Goal: Task Accomplishment & Management: Manage account settings

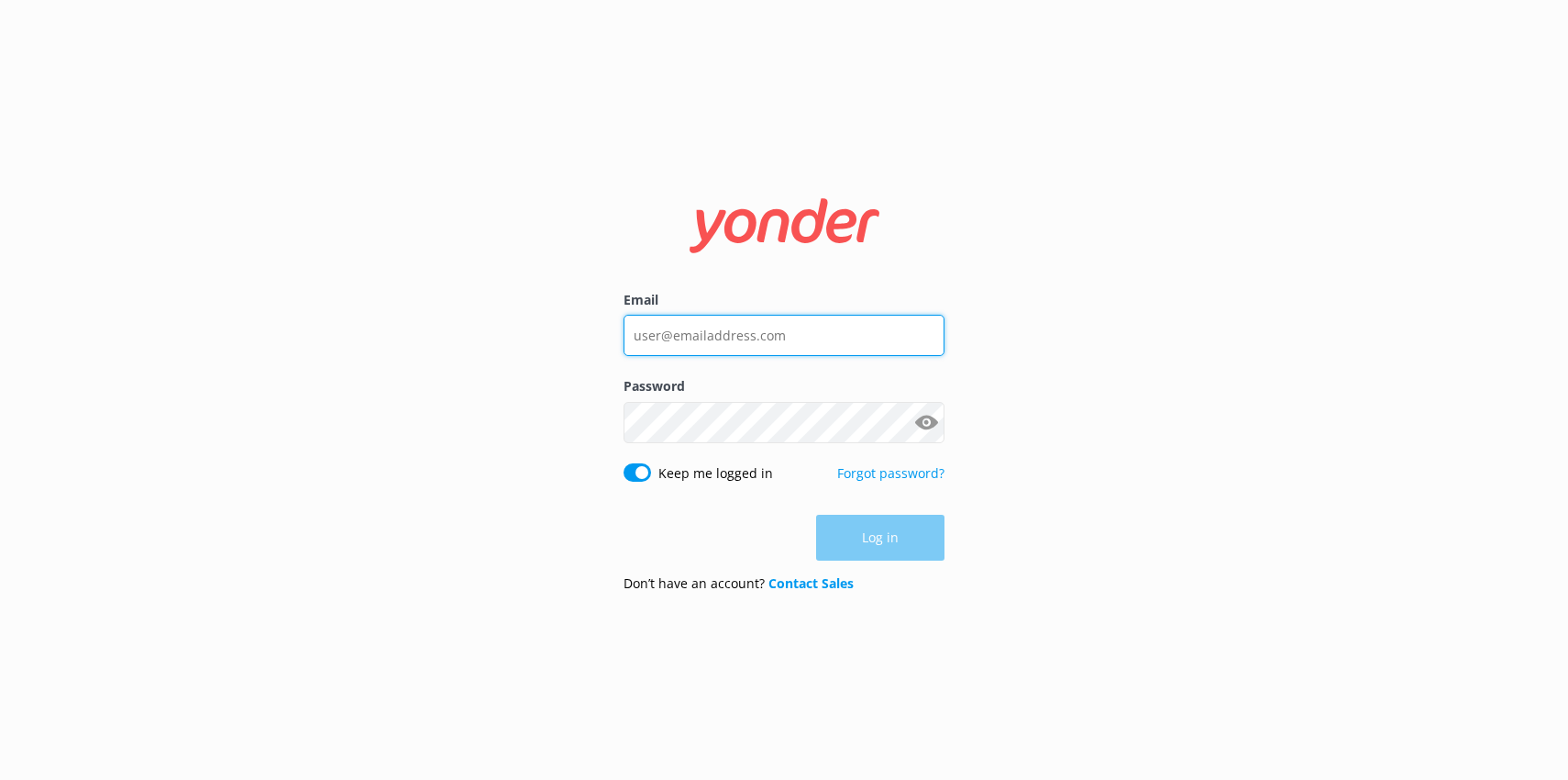
click at [778, 327] on input "Email" at bounding box center [784, 334] width 321 height 41
click at [913, 343] on input "Email" at bounding box center [784, 334] width 321 height 41
click at [0, 779] on com-1password-button at bounding box center [0, 780] width 0 height 0
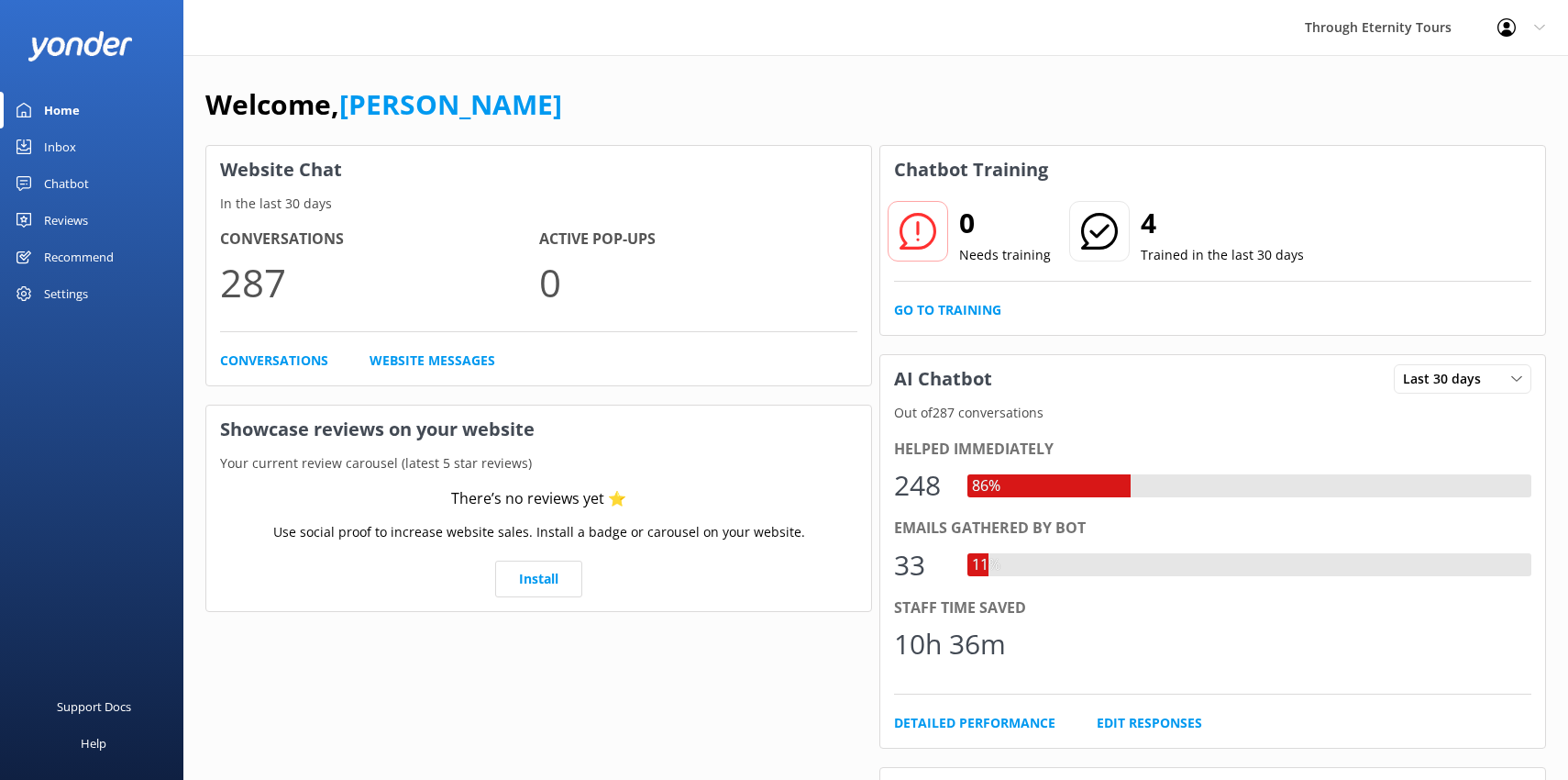
click at [73, 298] on div "Settings" at bounding box center [66, 293] width 44 height 37
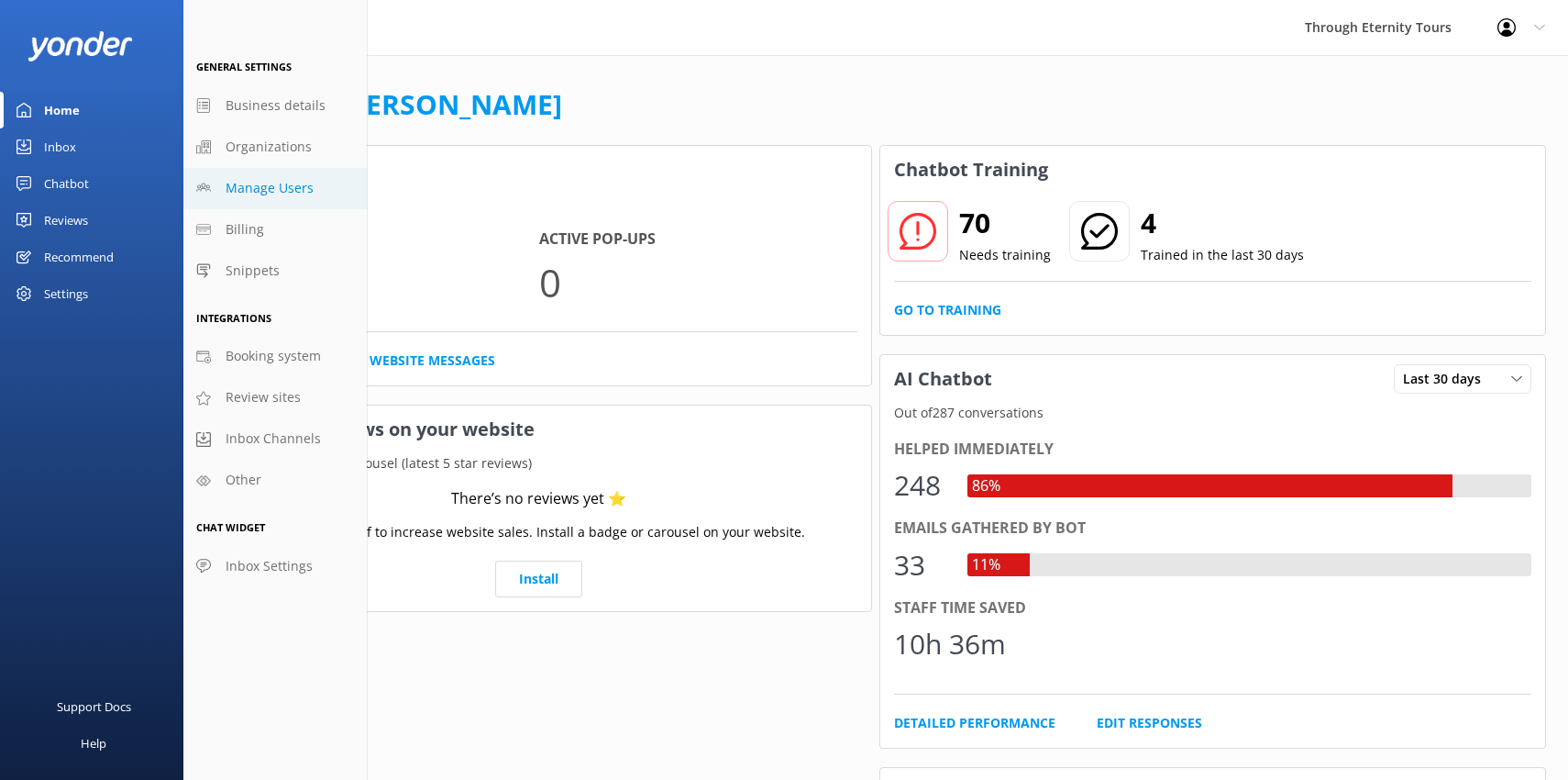
click at [256, 189] on span "Manage Users" at bounding box center [269, 188] width 88 height 20
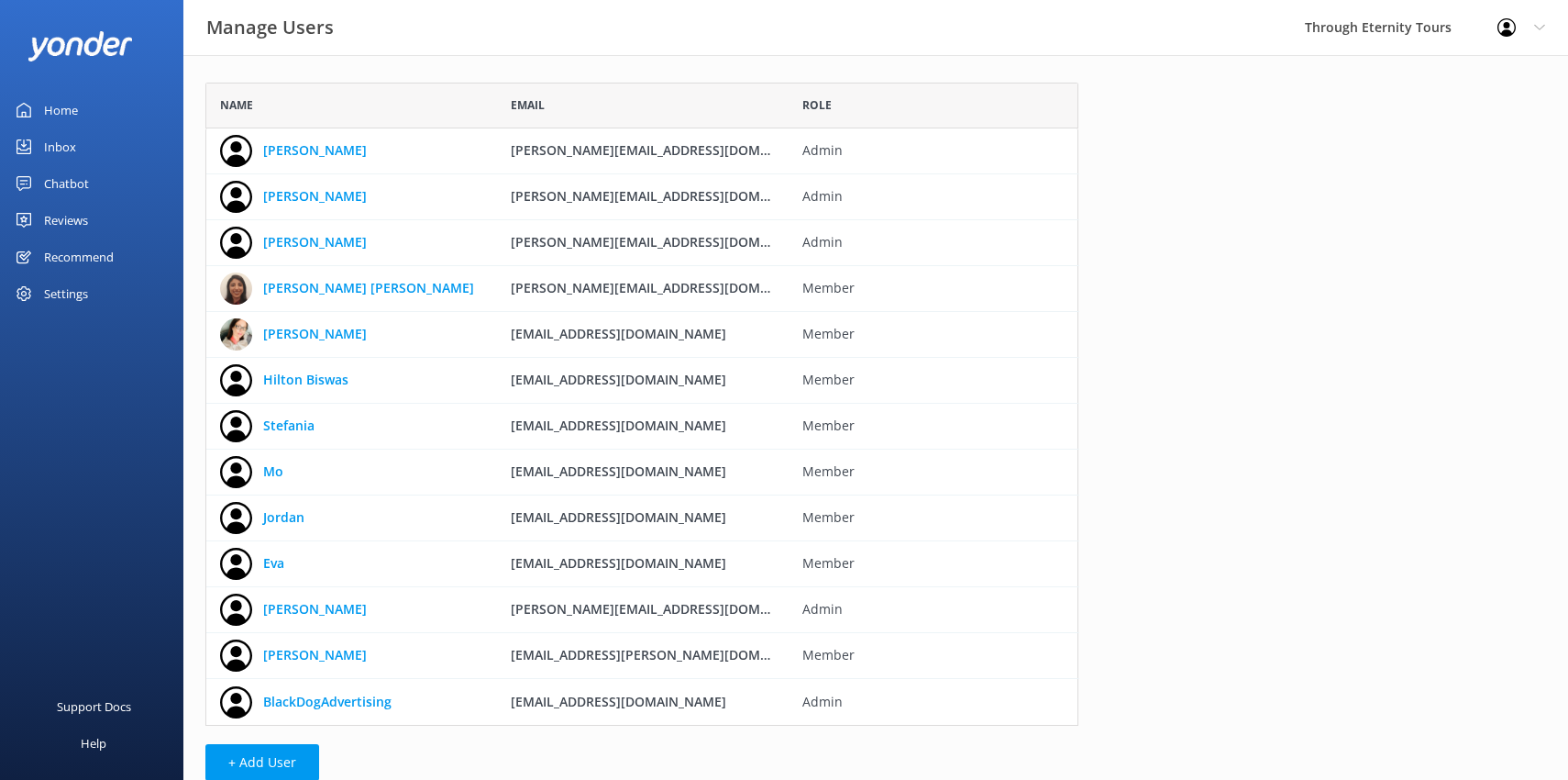
scroll to position [643, 873]
click at [246, 752] on button "+ Add User" at bounding box center [262, 762] width 113 height 37
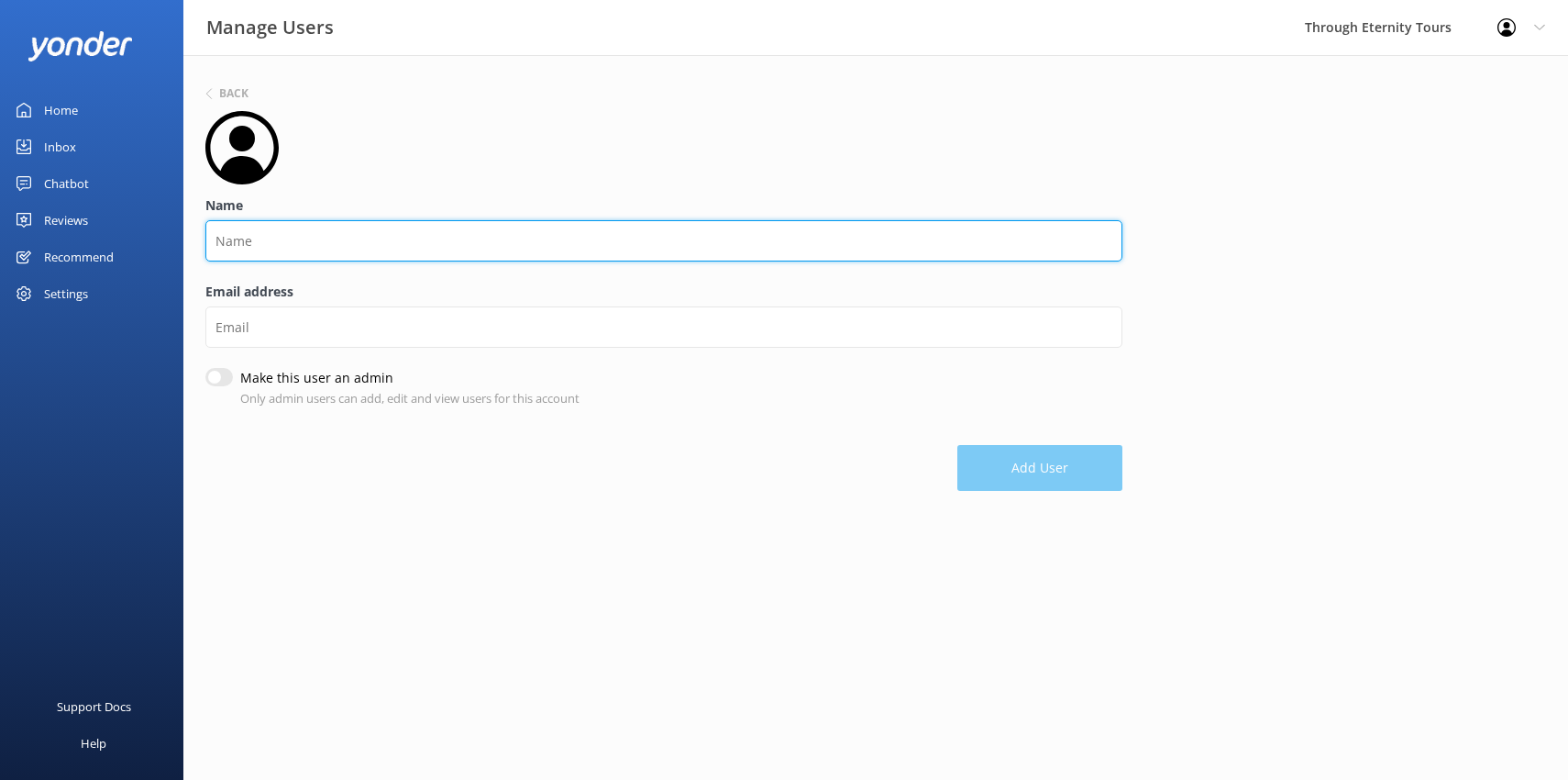
click at [531, 237] on input "Name" at bounding box center [664, 240] width 917 height 41
type input "[PERSON_NAME]"
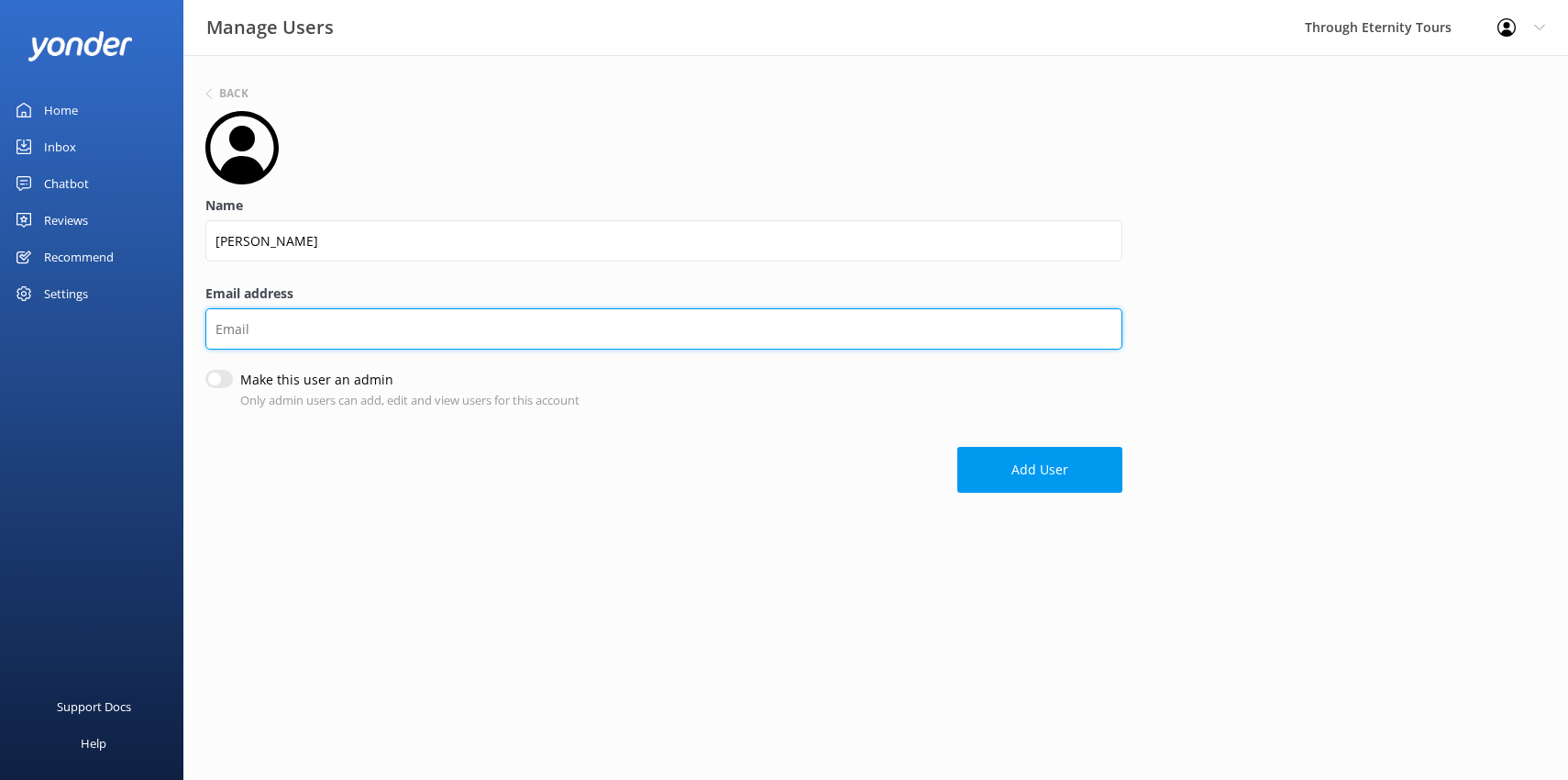
paste input "[PERSON_NAME][EMAIL_ADDRESS][DOMAIN_NAME]"
type input "[PERSON_NAME][EMAIL_ADDRESS][DOMAIN_NAME]"
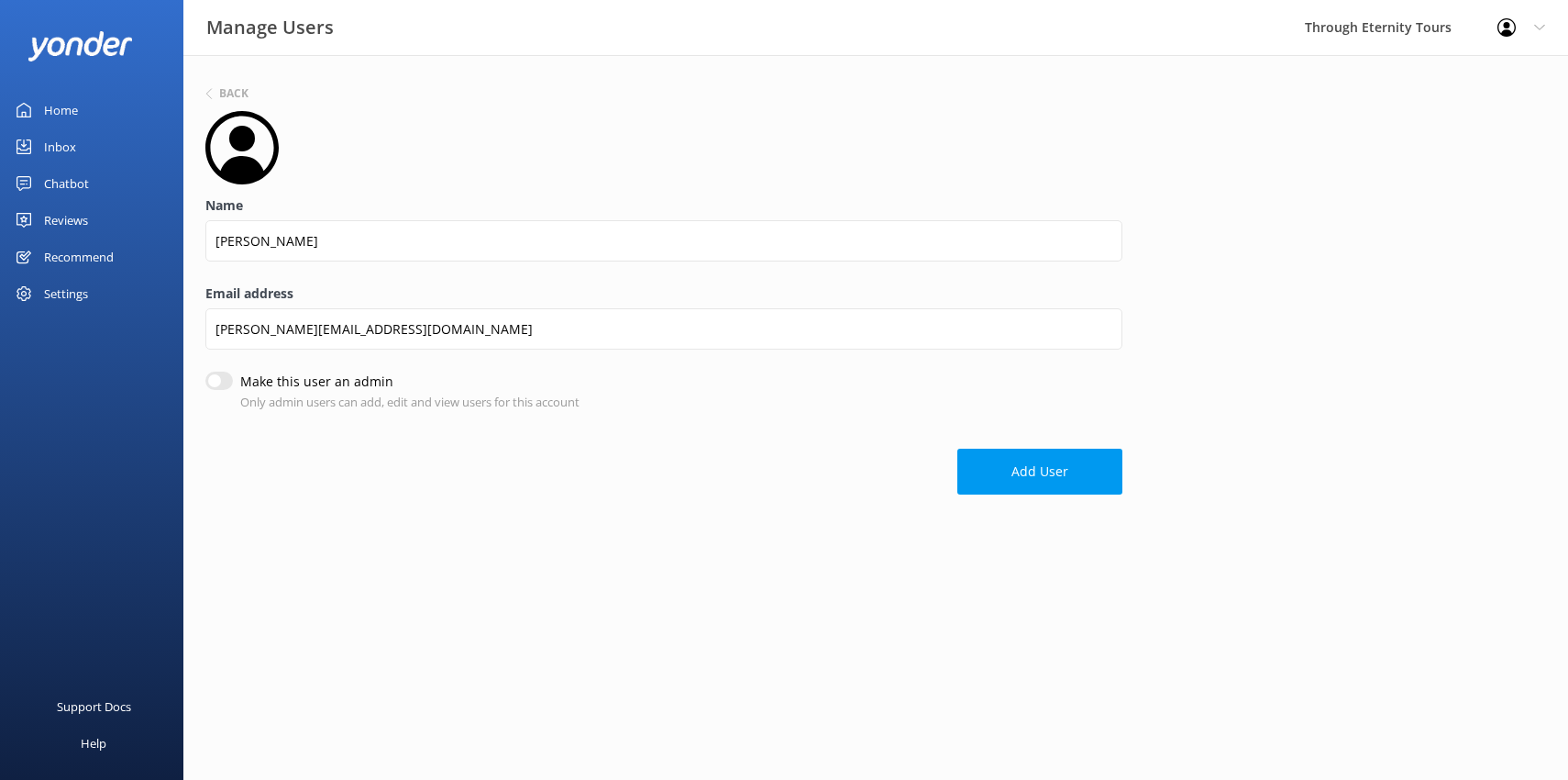
click at [1039, 407] on div "Make this user an admin Only admin users can add, edit and view users for this …" at bounding box center [664, 390] width 917 height 39
click at [1022, 474] on button "Add User" at bounding box center [1040, 471] width 165 height 46
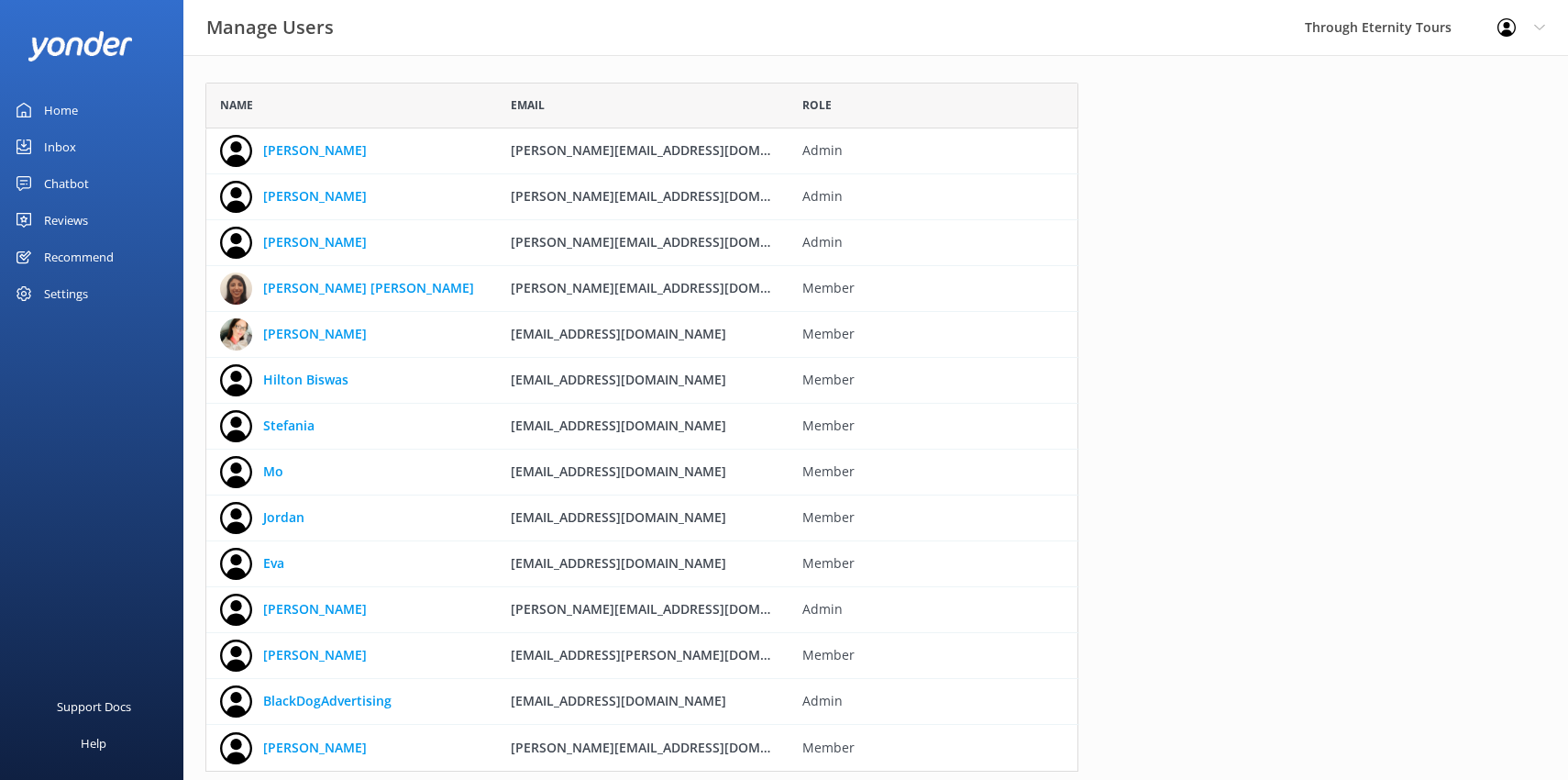
scroll to position [689, 873]
